Goal: Check status

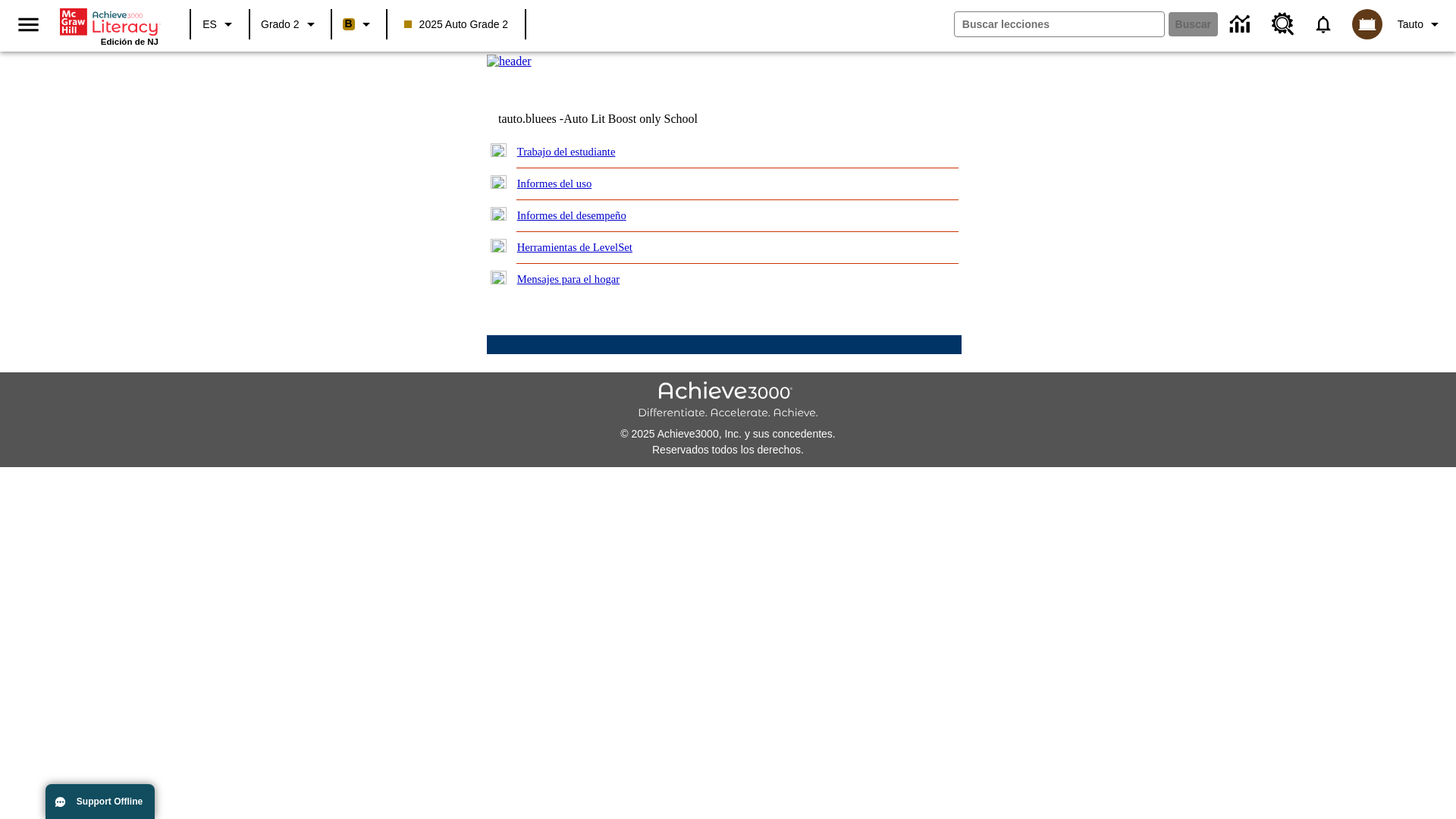
click at [592, 221] on link "Informes del desempeño" at bounding box center [571, 215] width 109 height 12
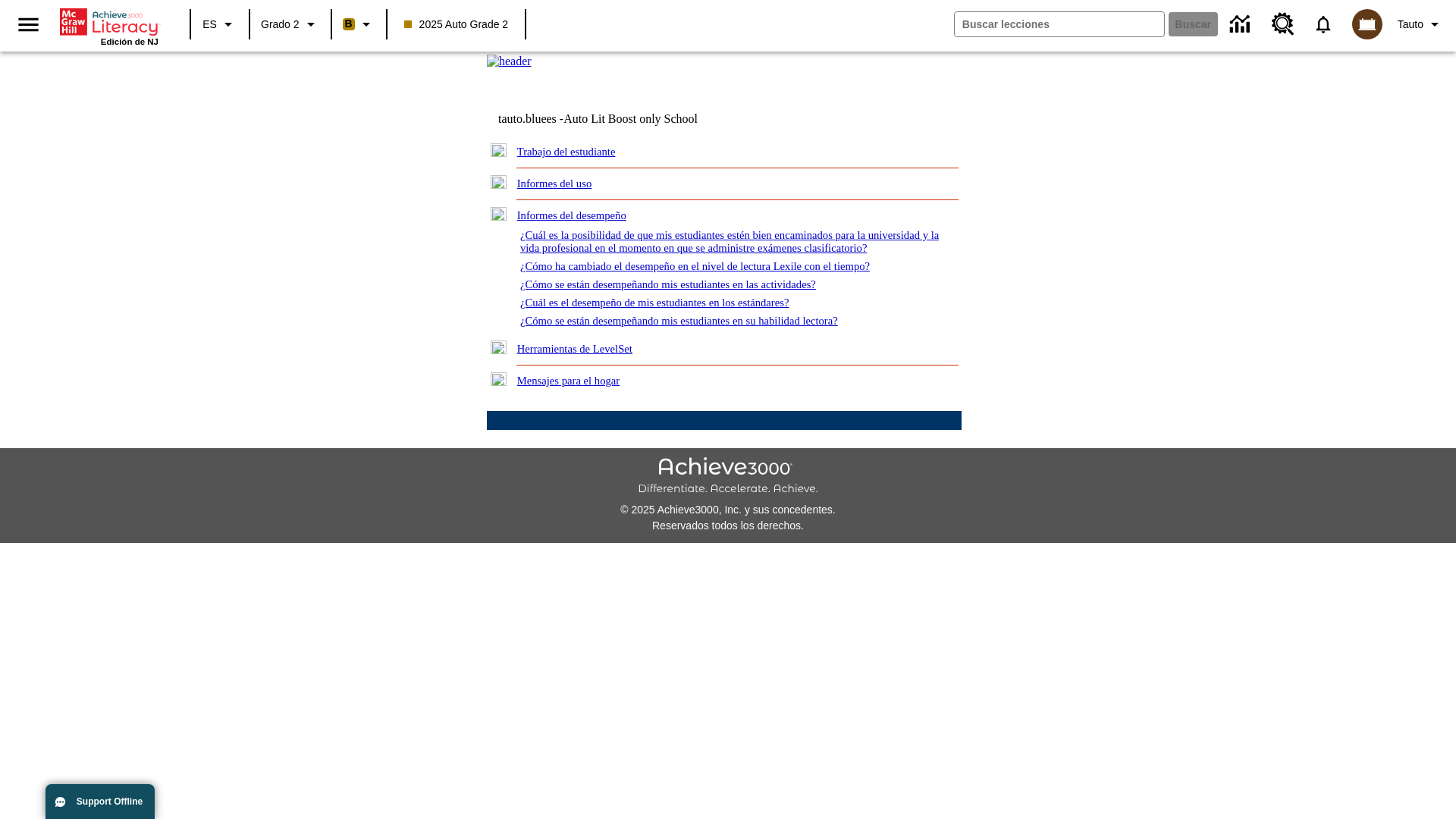
click at [693, 290] on link "¿Cómo se están desempeñando mis estudiantes en las actividades?" at bounding box center [668, 284] width 296 height 12
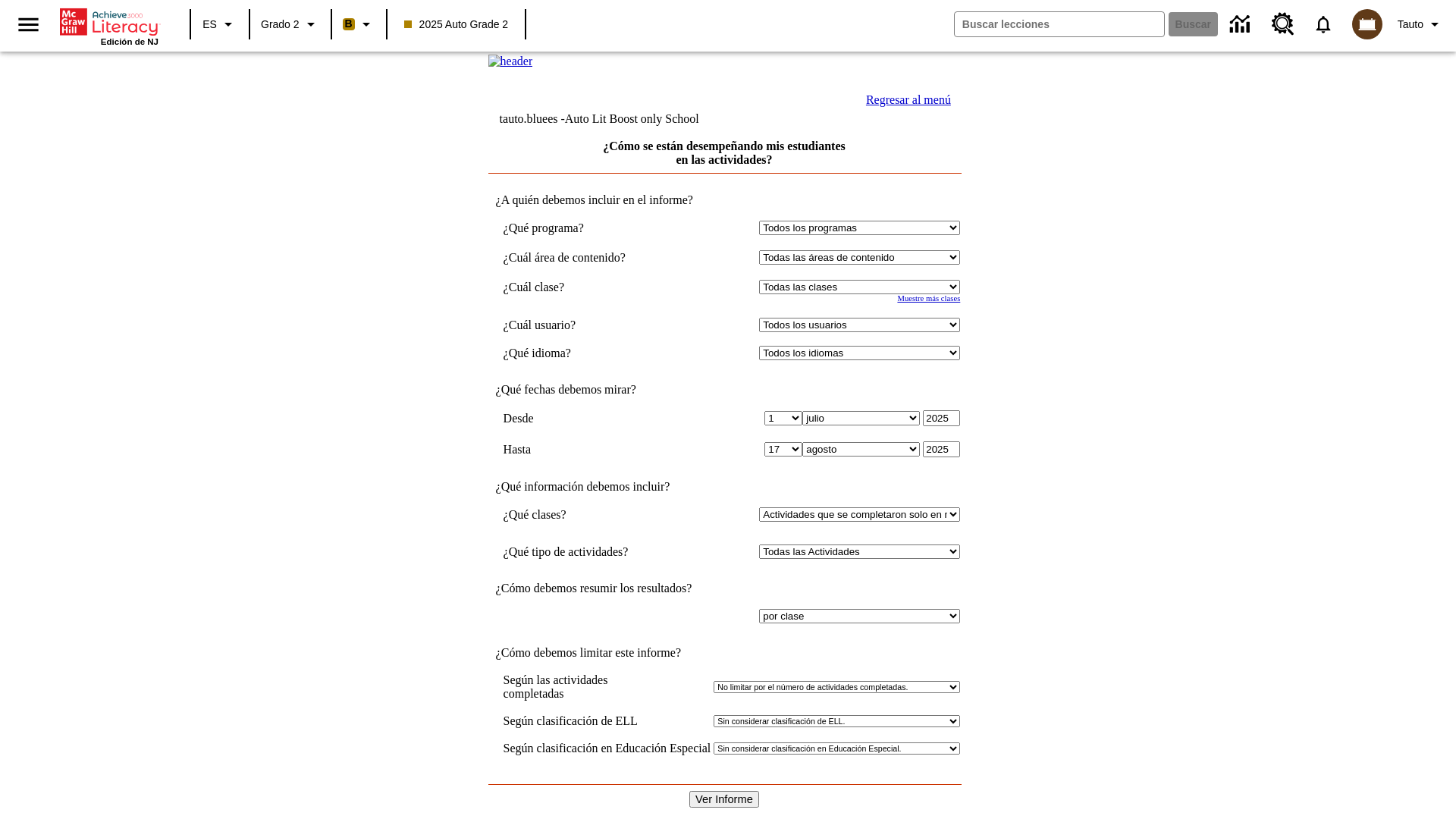
click at [725, 791] on input "Ver Informe" at bounding box center [724, 799] width 70 height 17
select select "21437111"
select select "4"
click at [725, 791] on input "Ver Informe" at bounding box center [724, 799] width 70 height 17
